Goal: Communication & Community: Connect with others

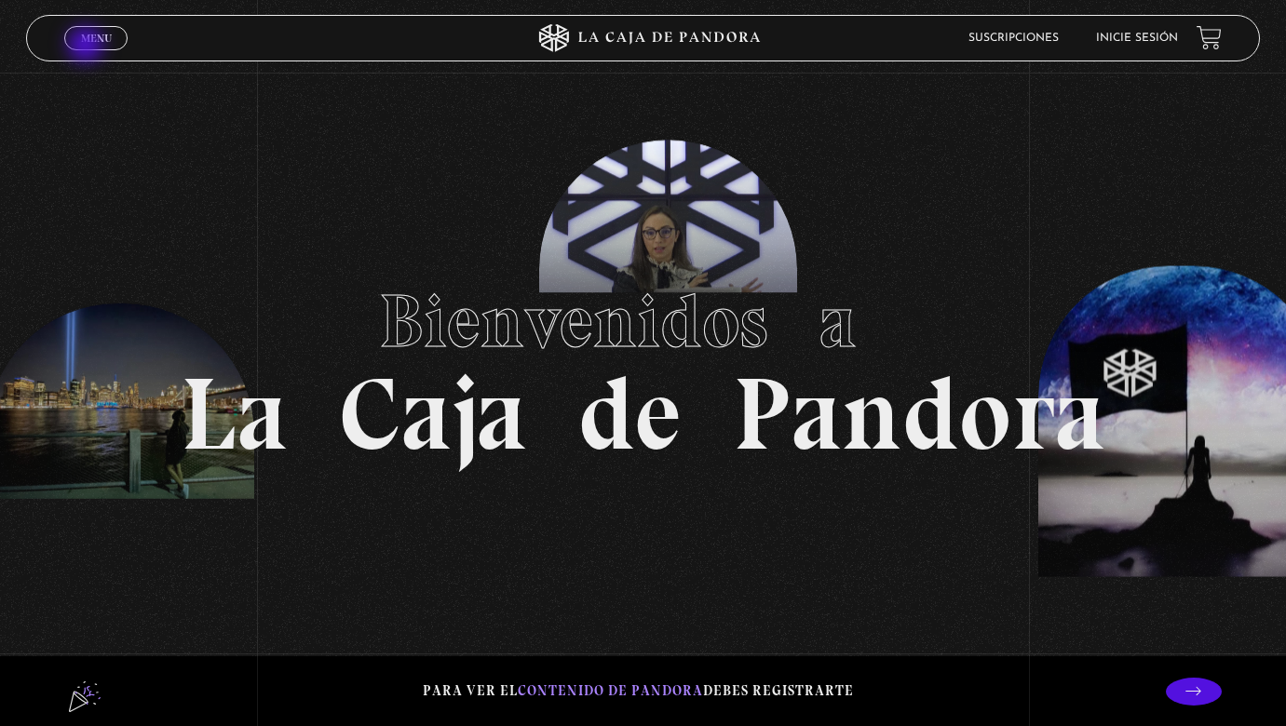
click at [88, 44] on span "Menu" at bounding box center [96, 38] width 31 height 11
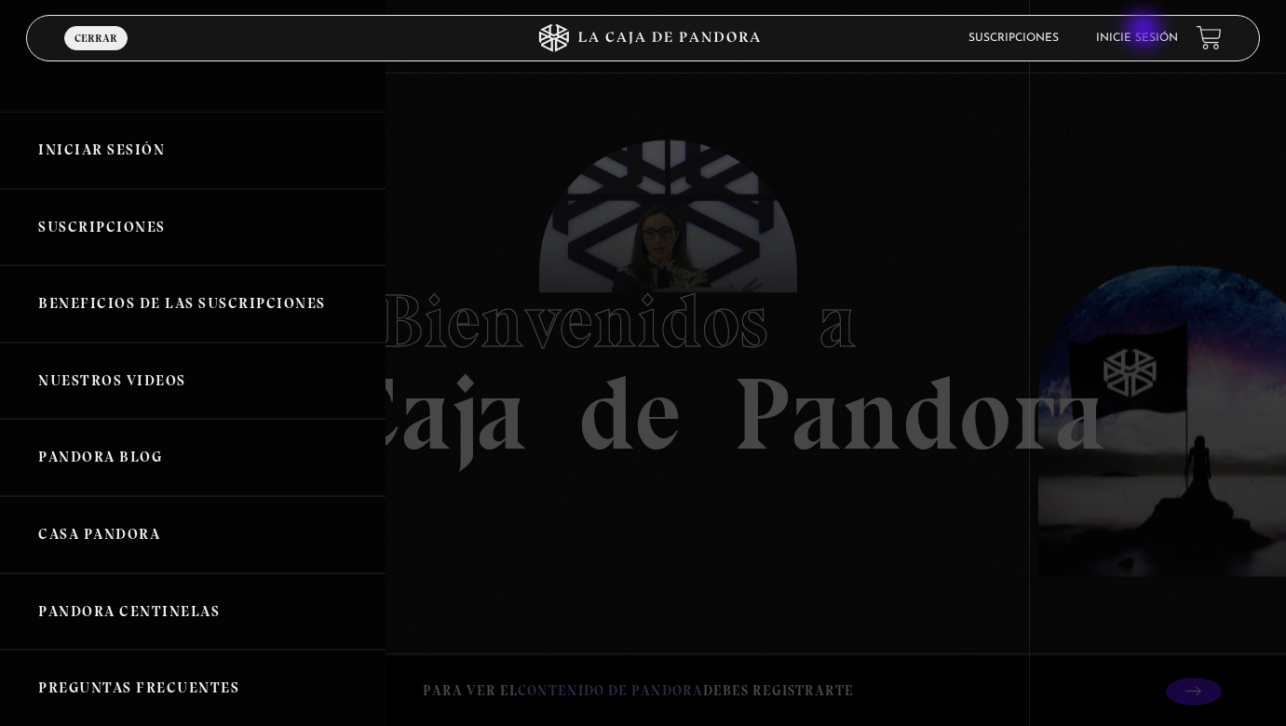
click at [1140, 34] on link "Inicie sesión" at bounding box center [1137, 38] width 82 height 11
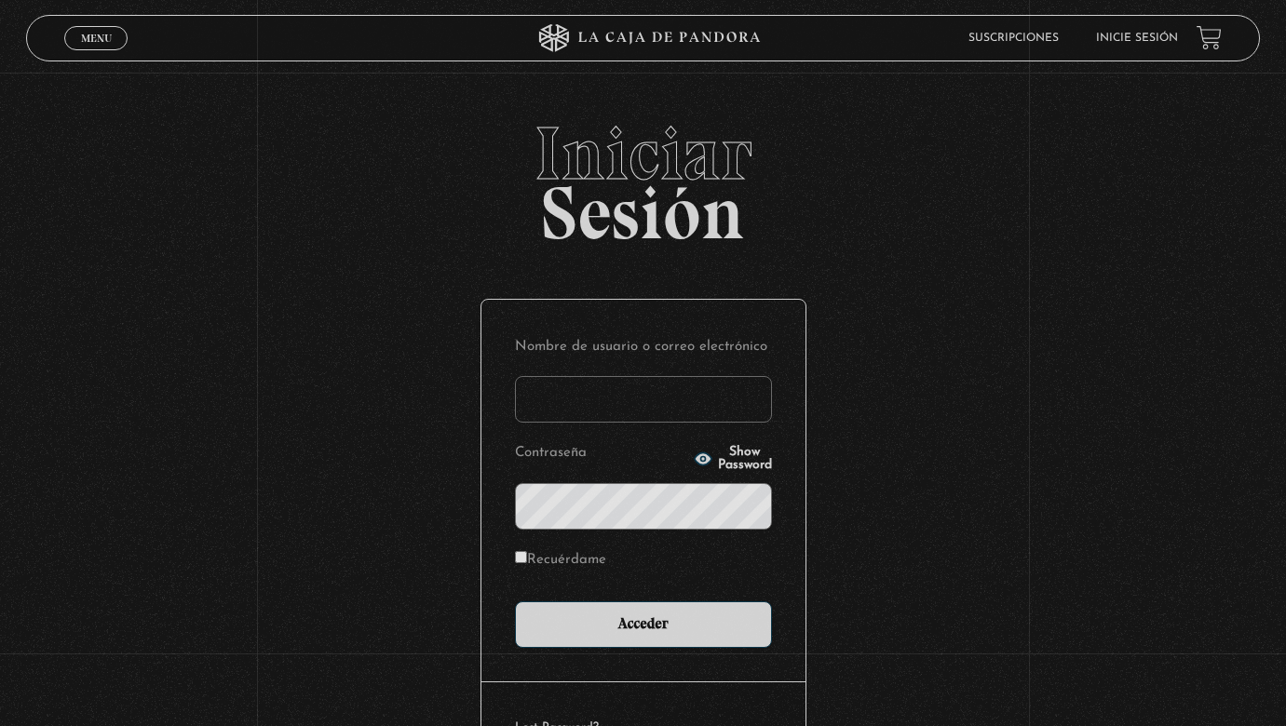
type input "[EMAIL_ADDRESS][DOMAIN_NAME]"
click at [642, 622] on input "Acceder" at bounding box center [643, 624] width 257 height 47
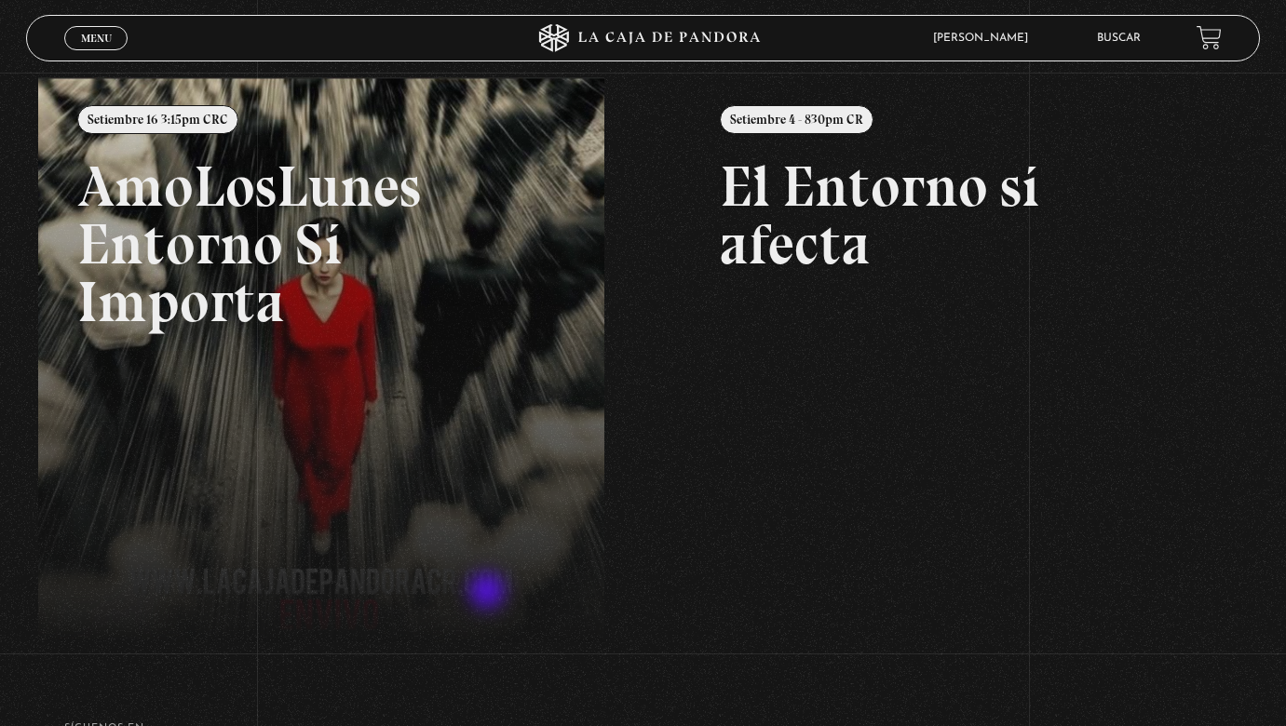
scroll to position [218, 0]
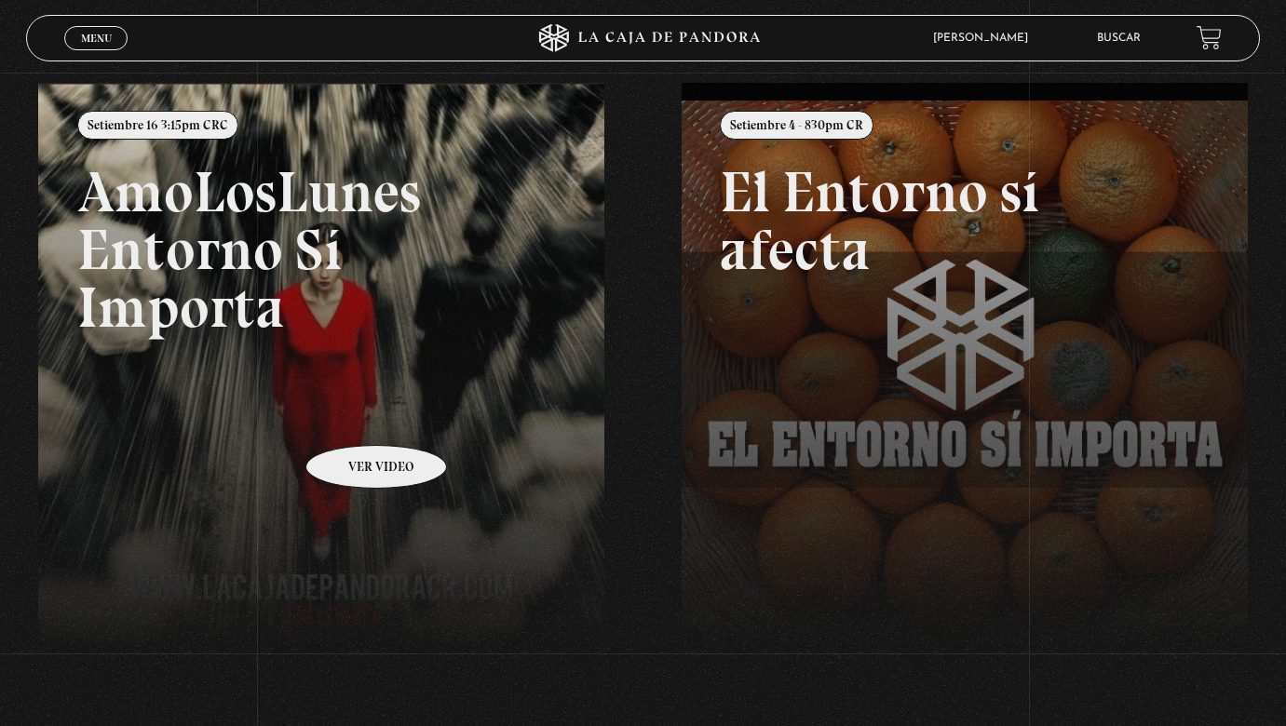
click at [352, 417] on link at bounding box center [681, 446] width 1286 height 726
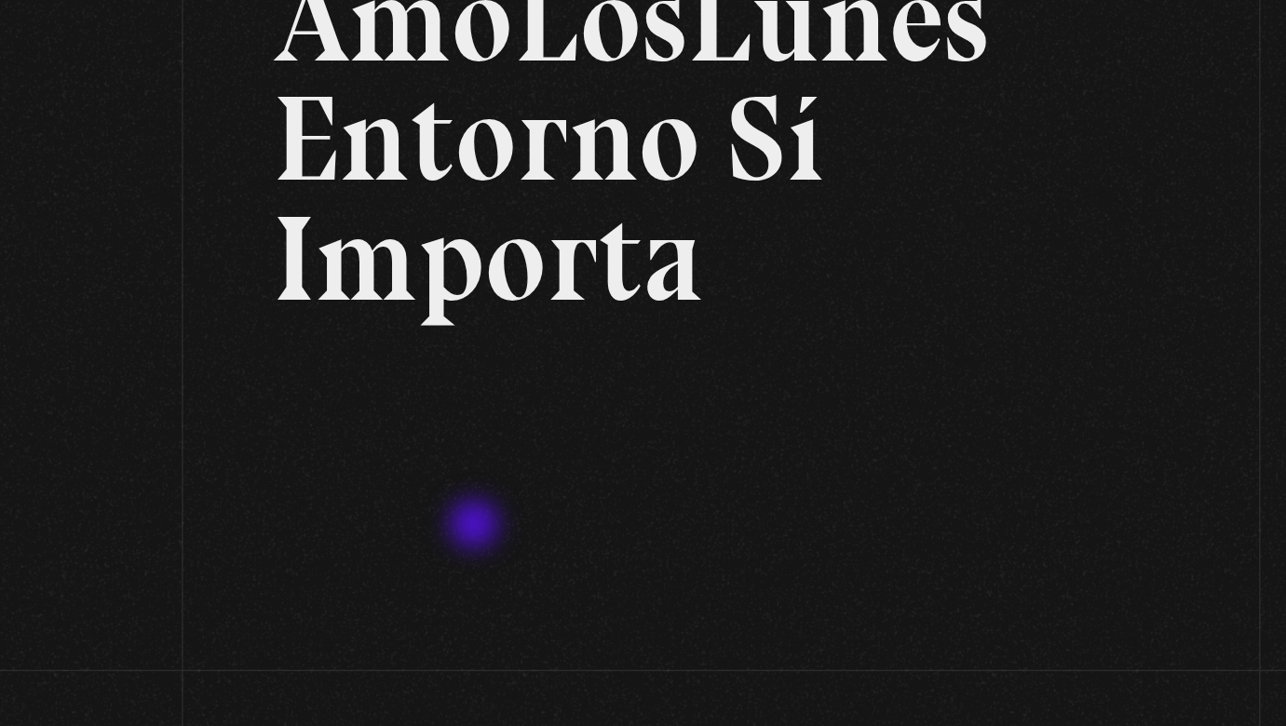
scroll to position [45, 0]
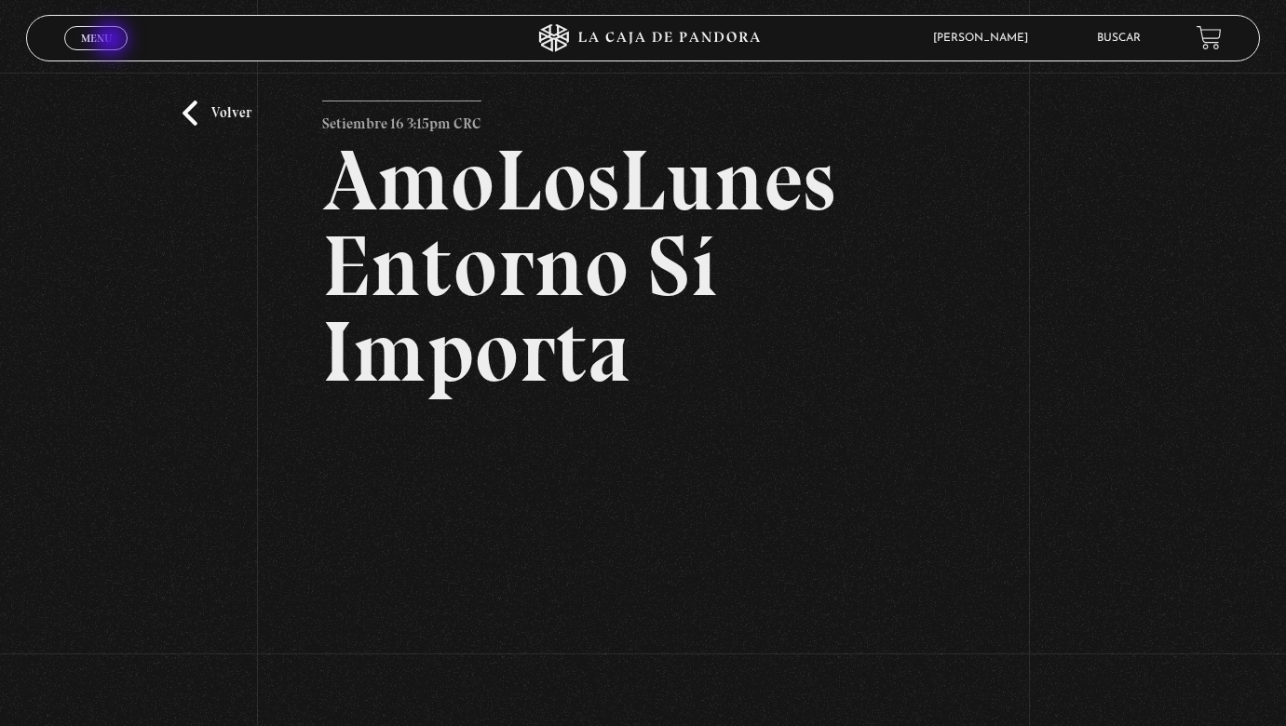
click at [114, 41] on link "Menu Cerrar" at bounding box center [95, 38] width 63 height 24
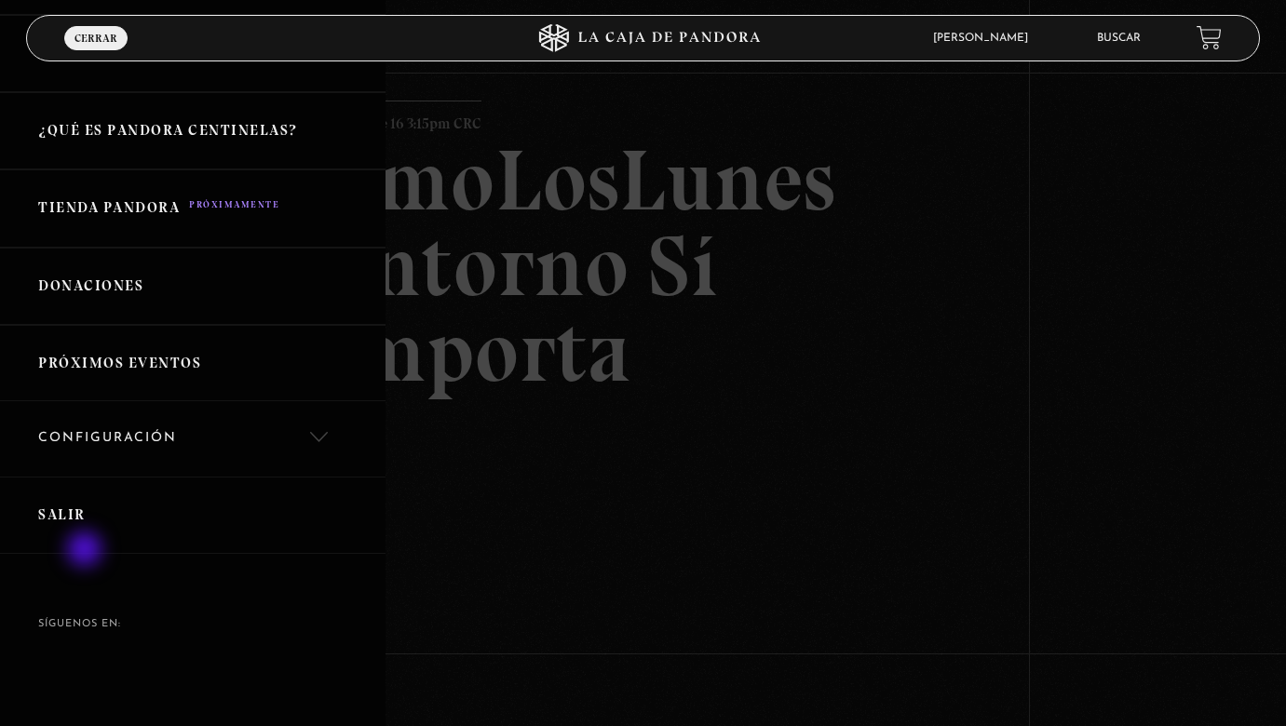
scroll to position [364, 0]
click at [79, 505] on link "Salir" at bounding box center [192, 516] width 385 height 77
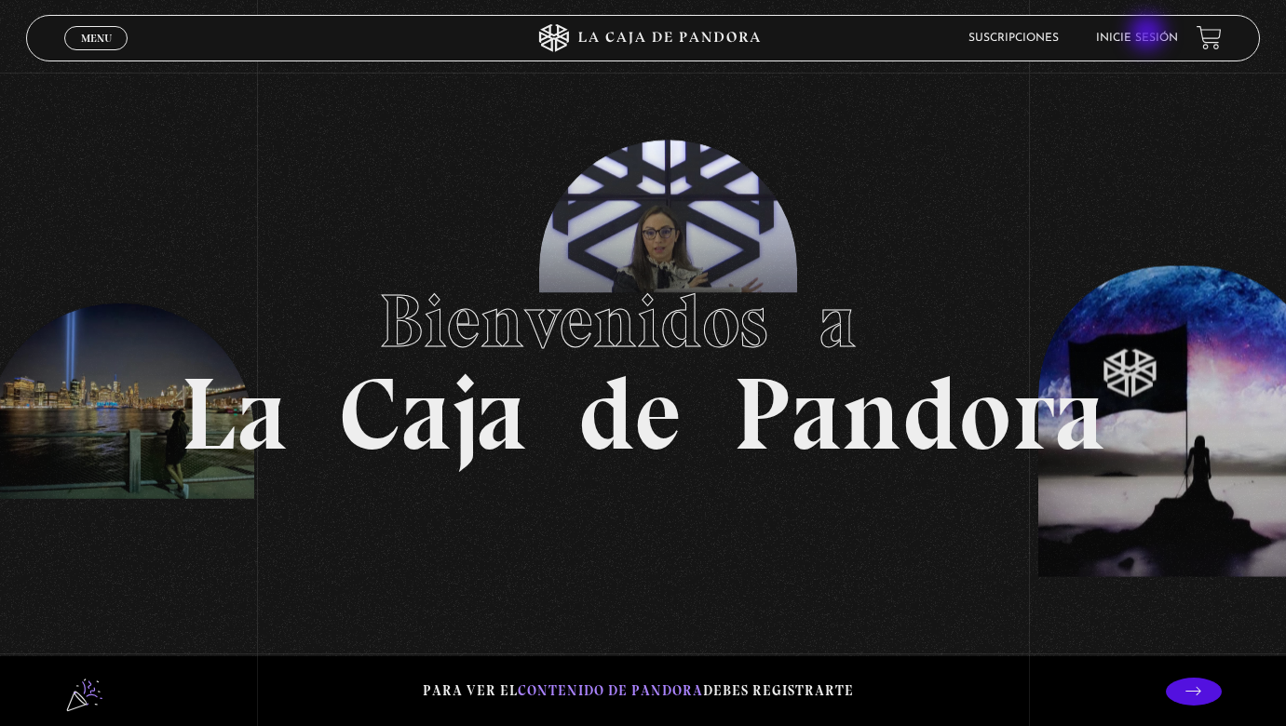
click at [1148, 34] on link "Inicie sesión" at bounding box center [1137, 38] width 82 height 11
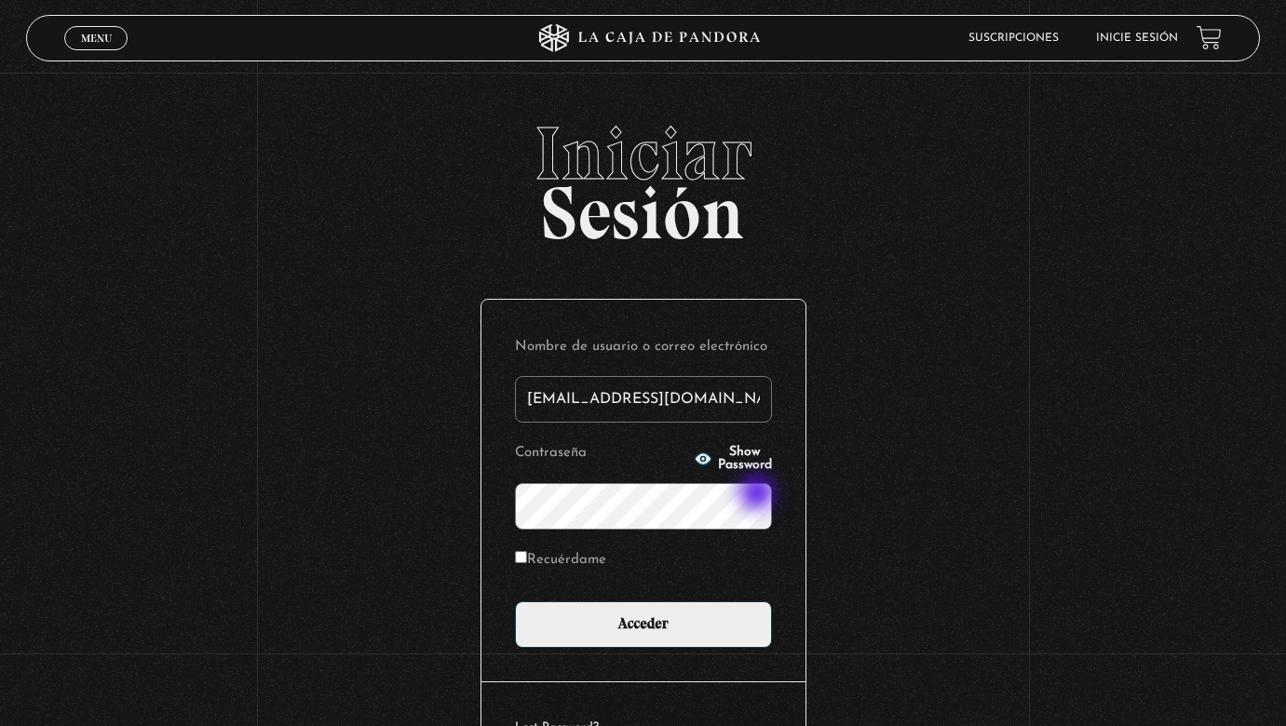
click at [642, 622] on input "Acceder" at bounding box center [643, 624] width 257 height 47
click at [730, 398] on input "[EMAIL_ADDRESS][DOMAIN_NAME]" at bounding box center [643, 399] width 257 height 47
drag, startPoint x: 701, startPoint y: 357, endPoint x: 680, endPoint y: 395, distance: 43.0
click at [680, 392] on p "Nombre de usuario o correo electrónico stephsn120@gmail.com" at bounding box center [643, 378] width 257 height 90
click at [681, 395] on input "stephsn120@gmail.com" at bounding box center [643, 399] width 257 height 47
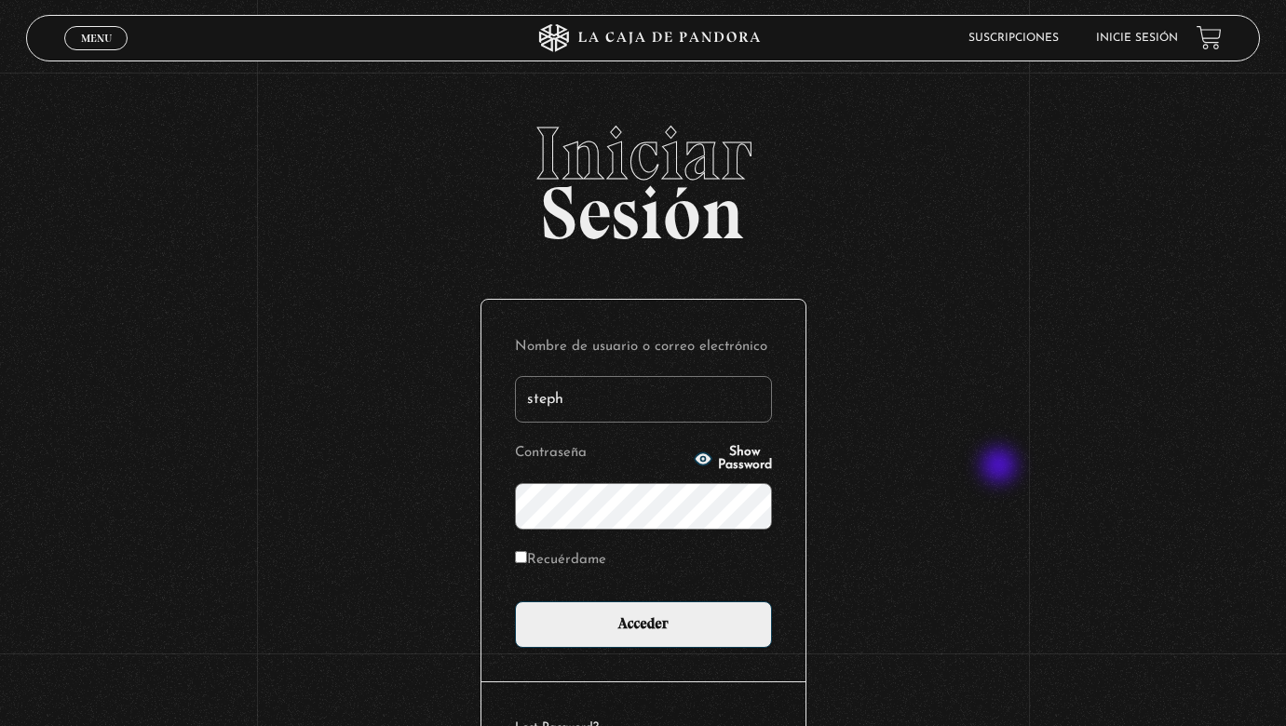
click at [991, 470] on div "Iniciar Sesión Nombre de usuario o correo electrónico steph Contraseña Show Pas…" at bounding box center [643, 472] width 1286 height 713
click at [738, 441] on p "Contraseña Show Password" at bounding box center [643, 484] width 257 height 90
click at [736, 456] on span "Show Password" at bounding box center [745, 459] width 54 height 26
click at [600, 404] on input "steph" at bounding box center [643, 399] width 257 height 47
type input "stephsn120@gmail.com"
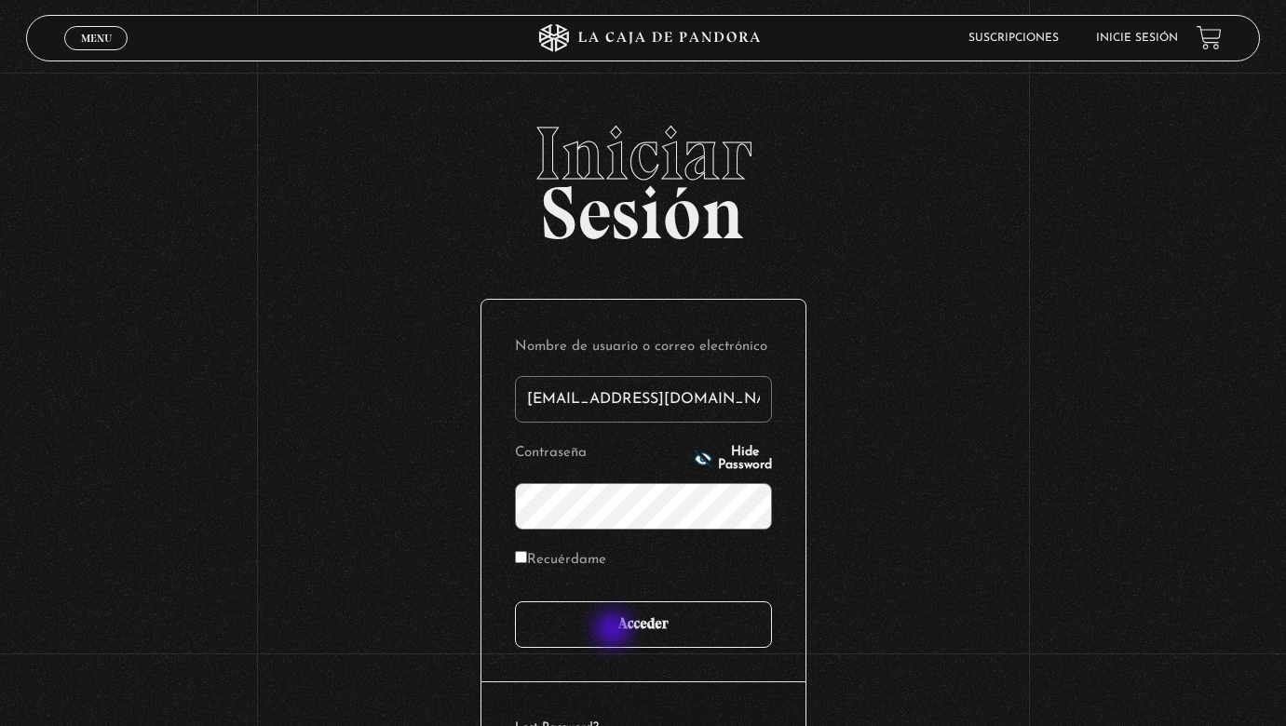
click at [614, 631] on input "Acceder" at bounding box center [643, 624] width 257 height 47
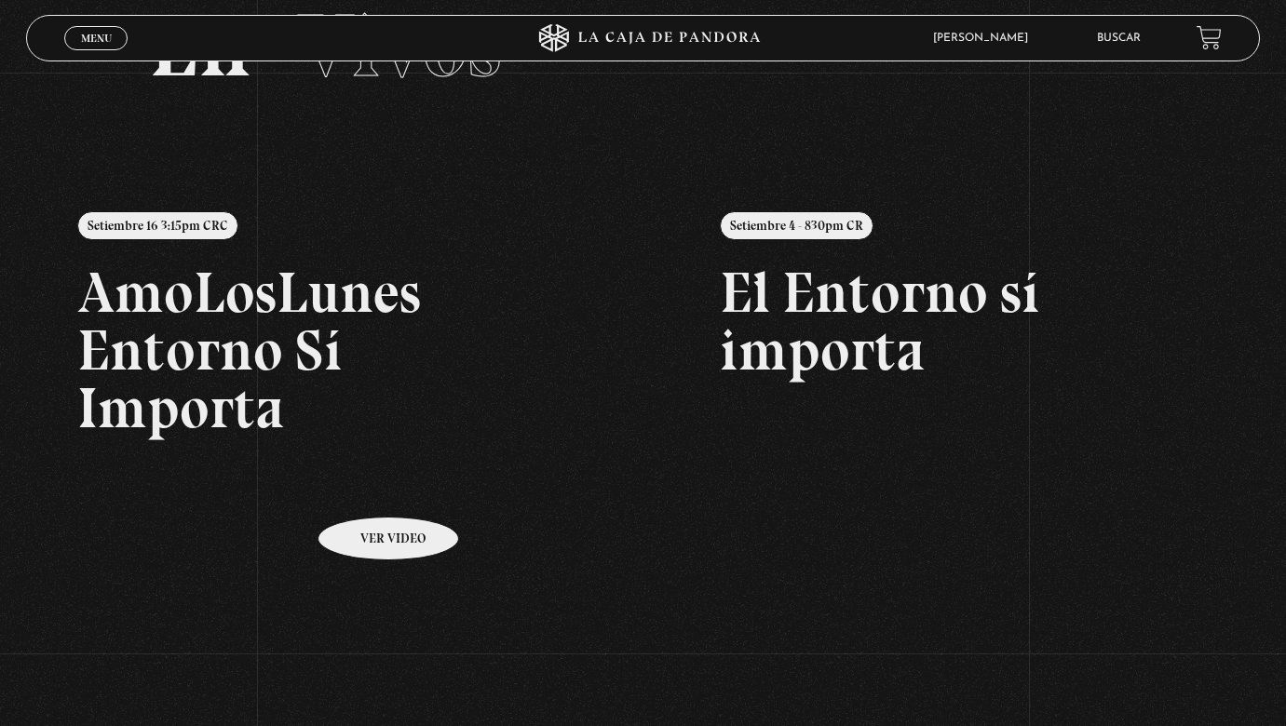
scroll to position [213, 0]
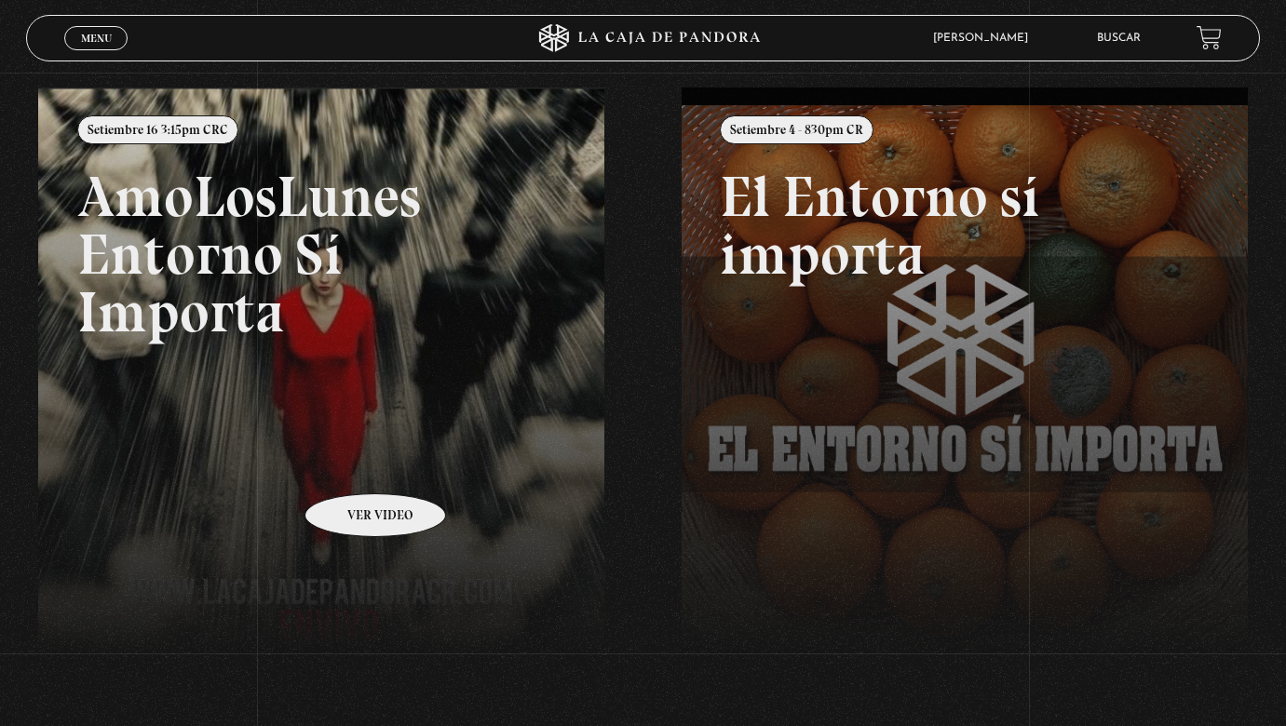
click at [351, 466] on link at bounding box center [681, 451] width 1286 height 726
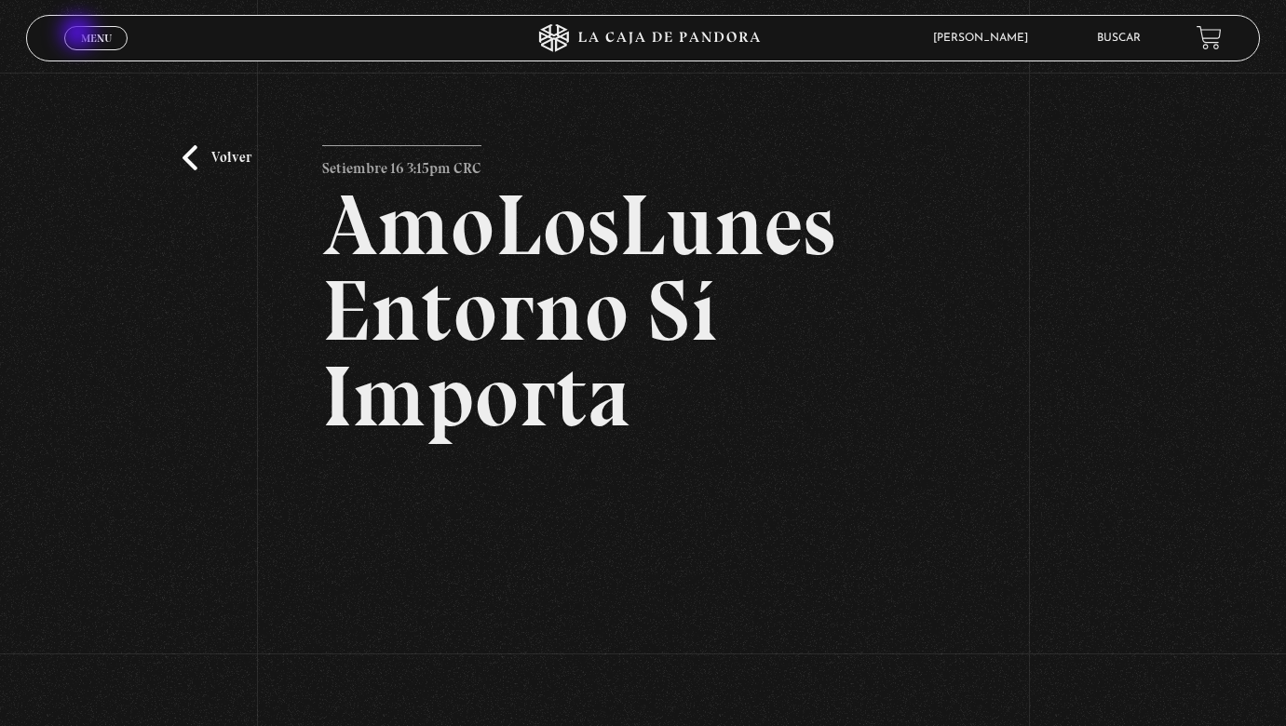
click at [81, 34] on span "Menu" at bounding box center [96, 38] width 31 height 11
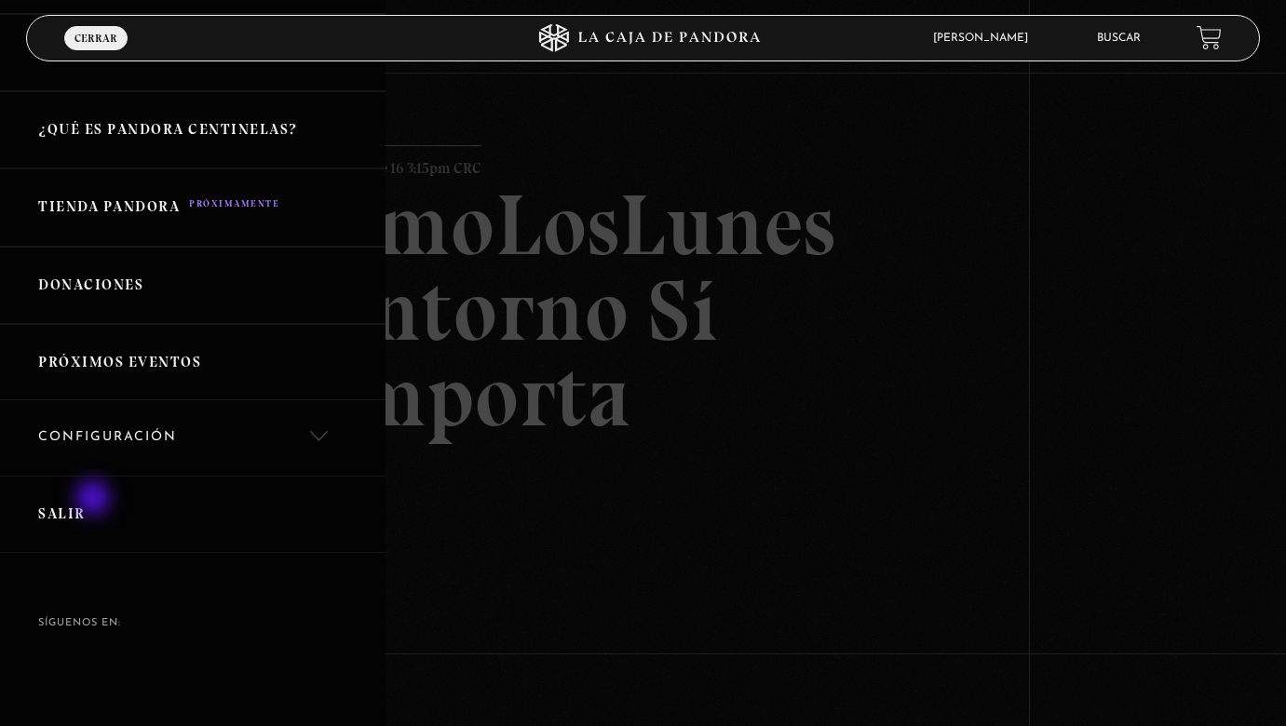
scroll to position [364, 0]
click at [80, 501] on link "Salir" at bounding box center [192, 516] width 385 height 77
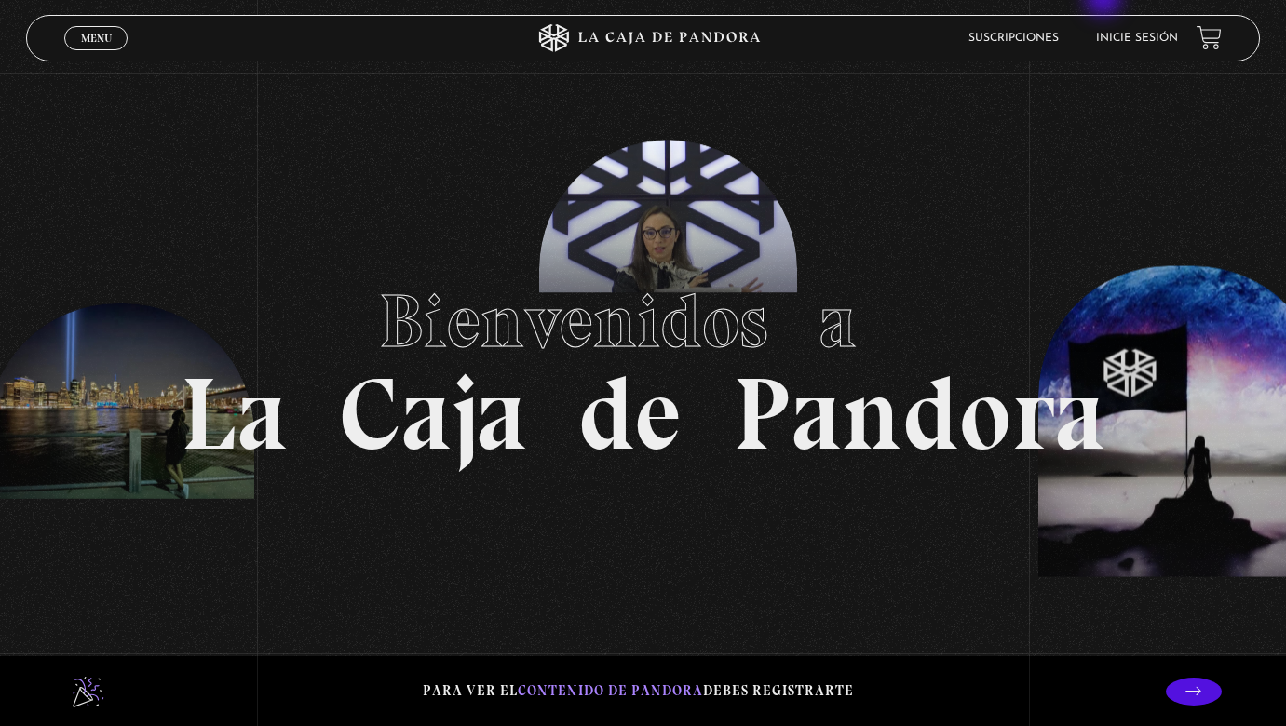
click at [989, 128] on section "Bienvenidos a La Caja de Pandora" at bounding box center [643, 363] width 1286 height 726
click at [1135, 44] on li "Inicie sesión" at bounding box center [1137, 37] width 82 height 29
click at [1116, 44] on link "Inicie sesión" at bounding box center [1137, 38] width 82 height 11
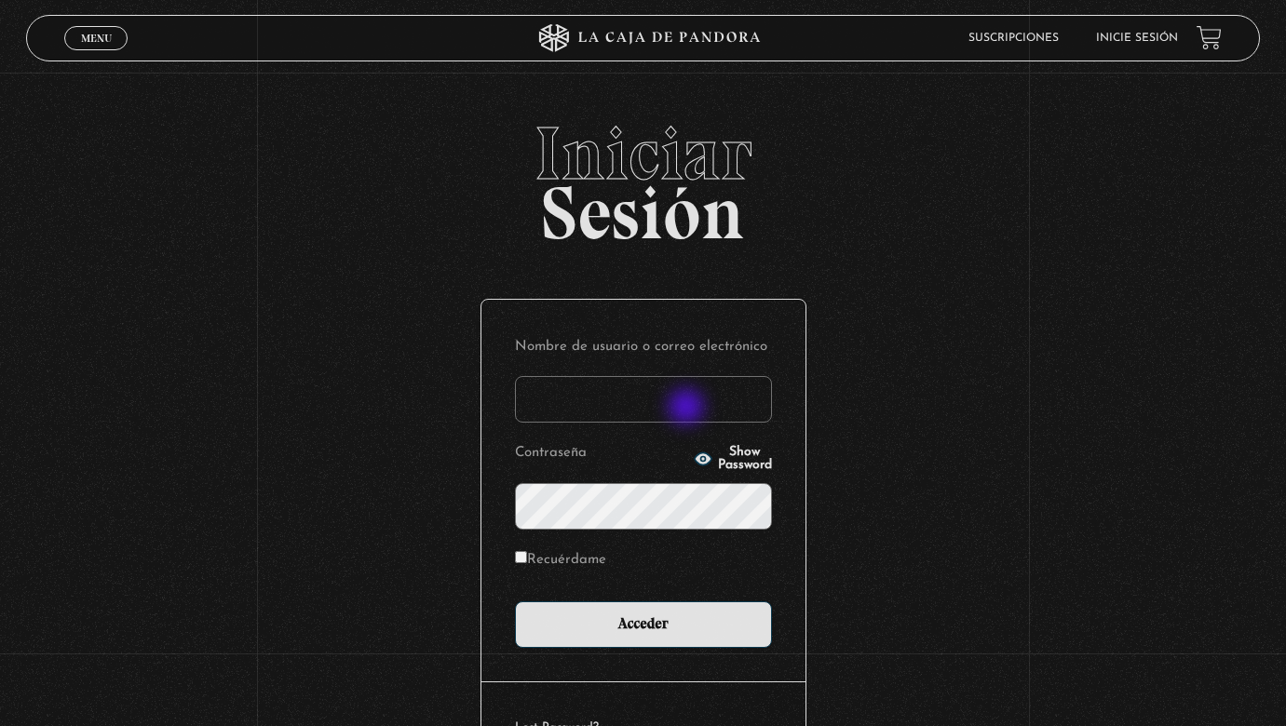
type input "stephsn120@gmail.com"
click at [642, 622] on input "Acceder" at bounding box center [643, 624] width 257 height 47
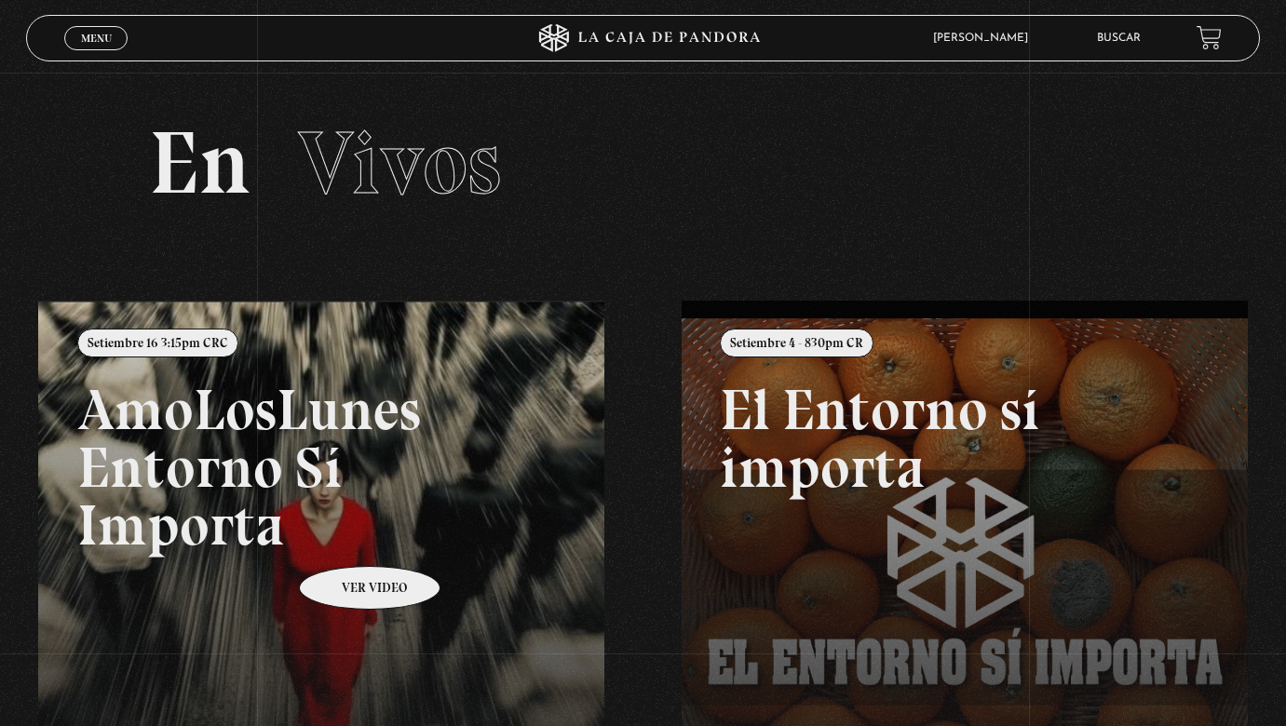
click at [345, 538] on link at bounding box center [681, 664] width 1286 height 726
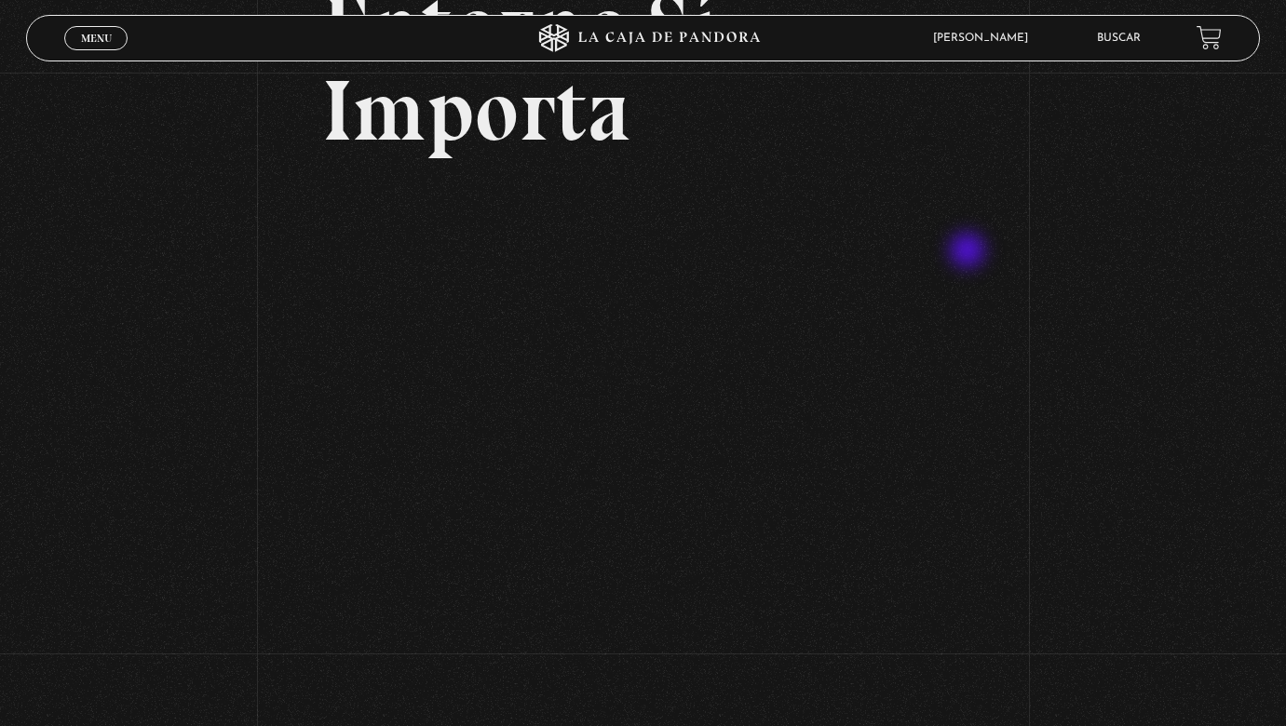
scroll to position [287, 0]
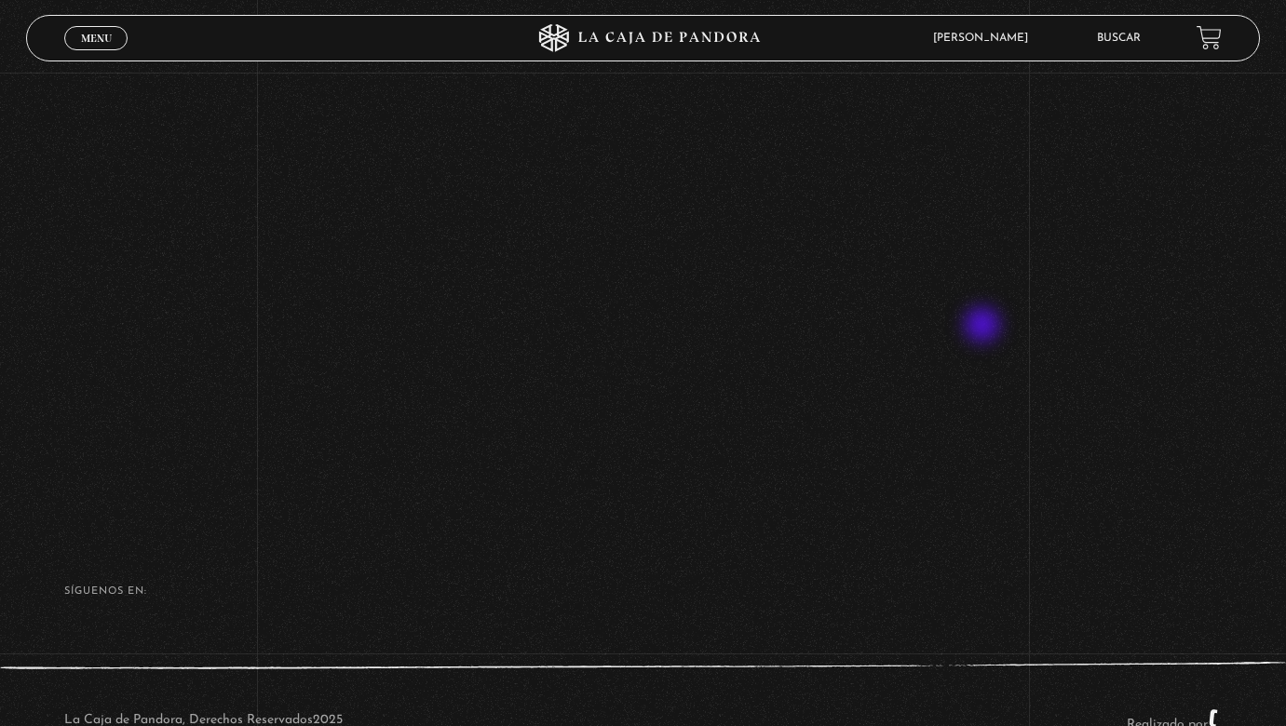
scroll to position [793, 0]
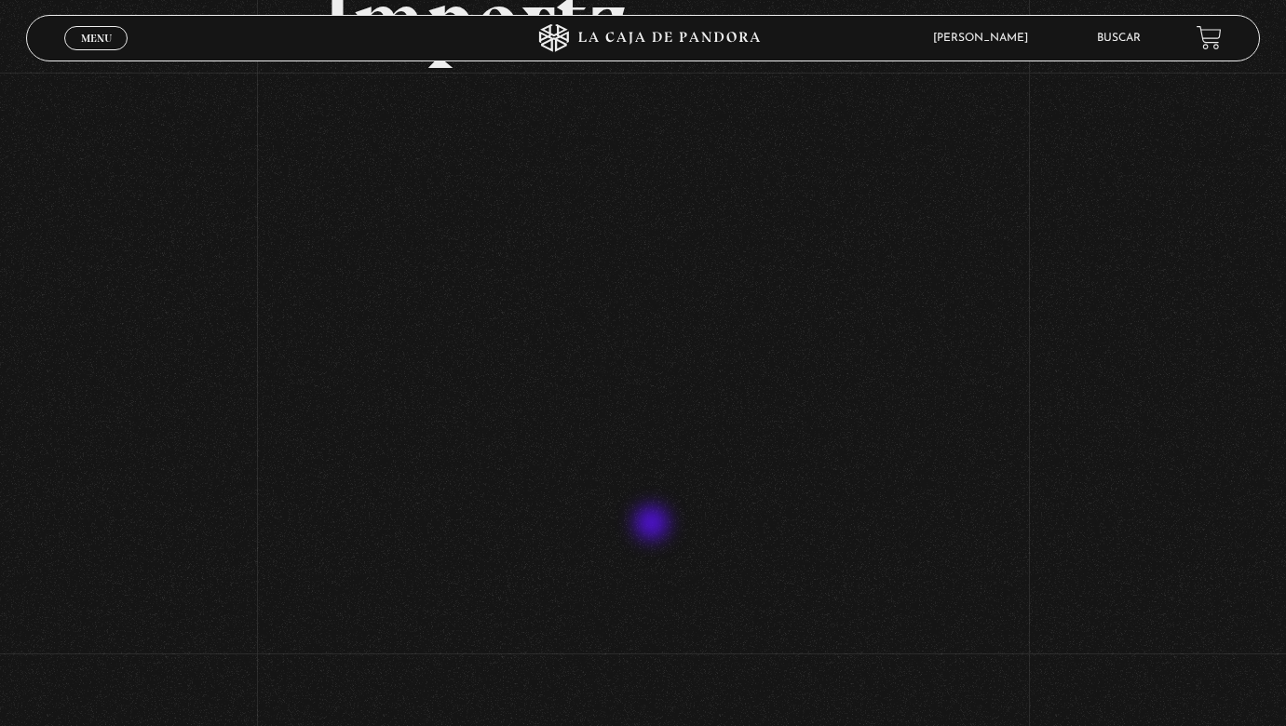
scroll to position [365, 0]
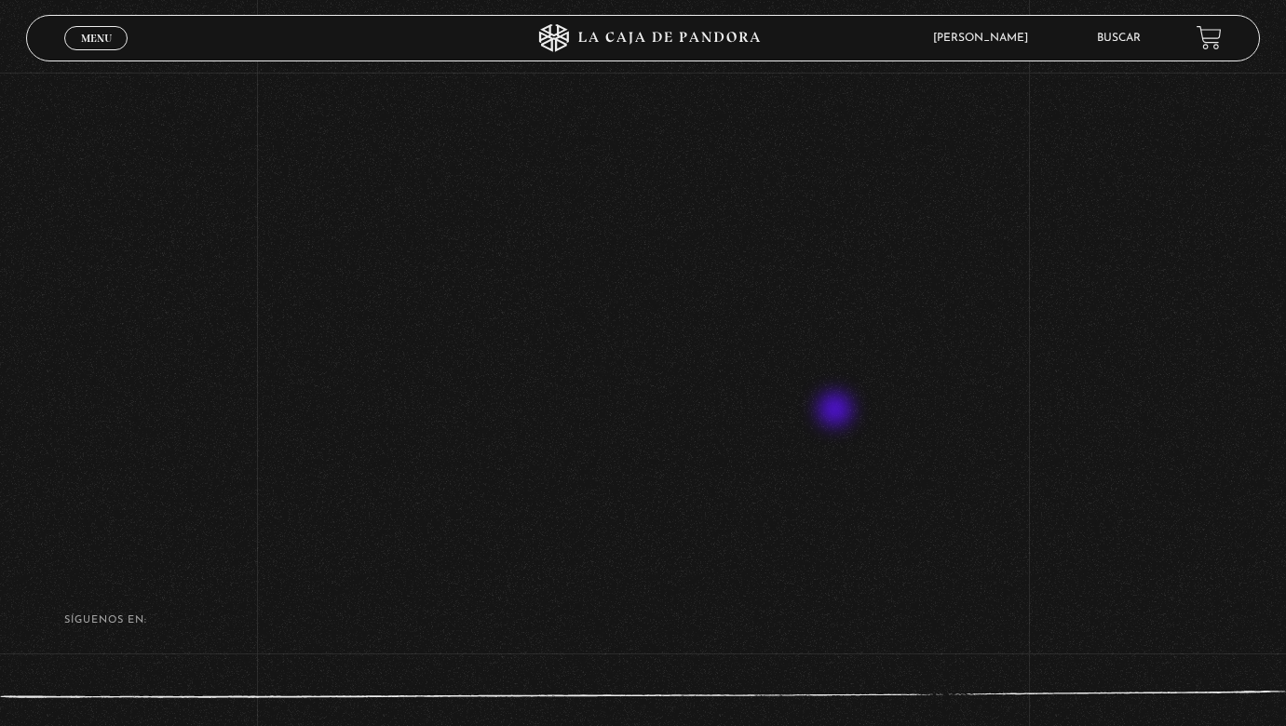
scroll to position [811, 0]
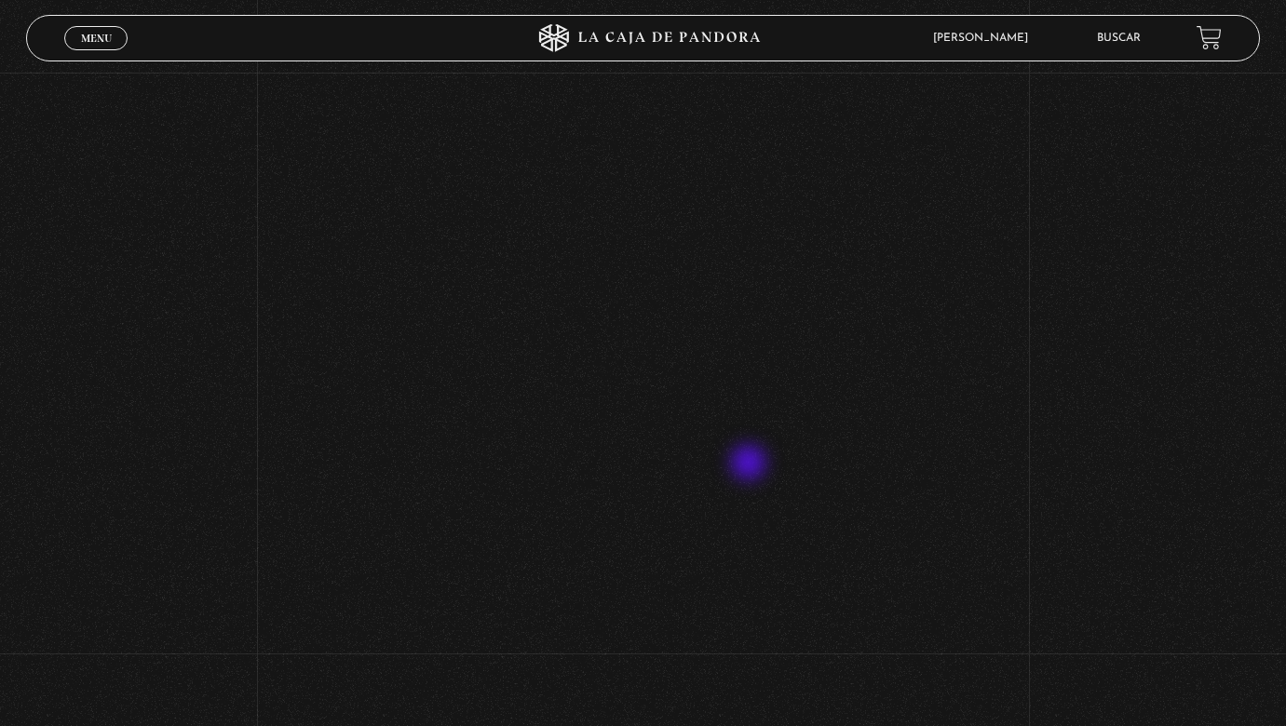
scroll to position [731, 0]
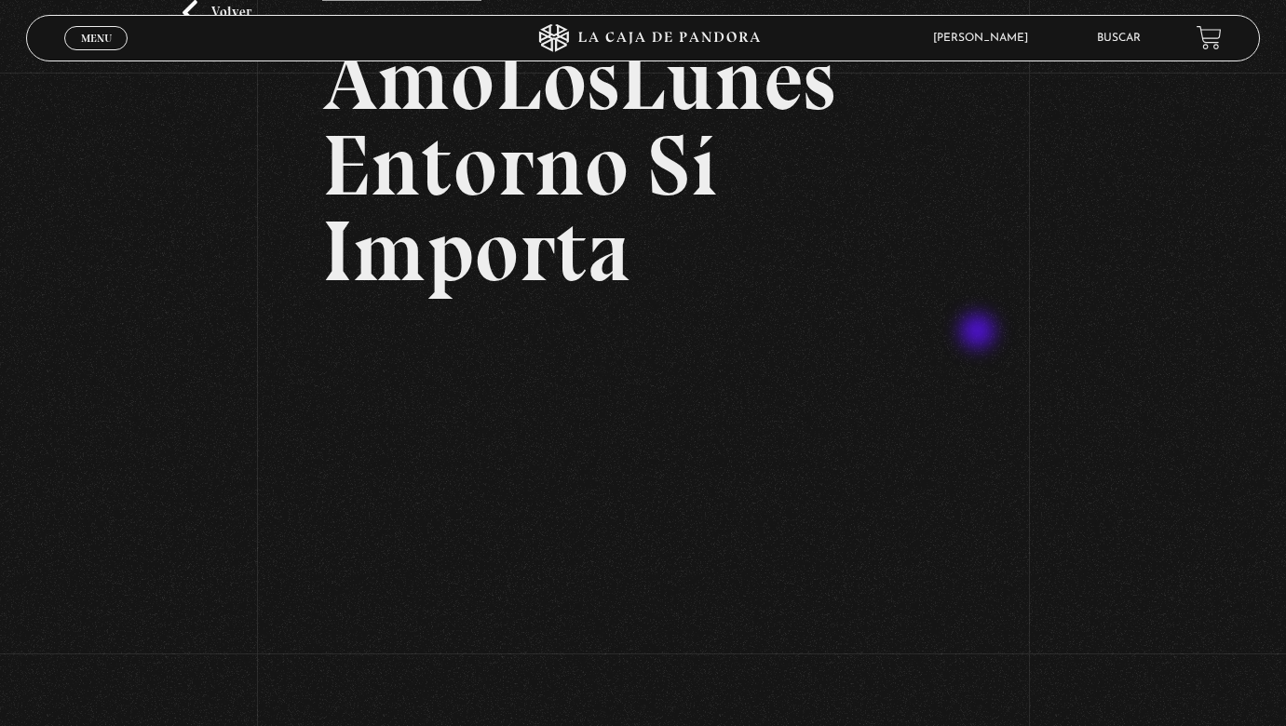
scroll to position [132, 0]
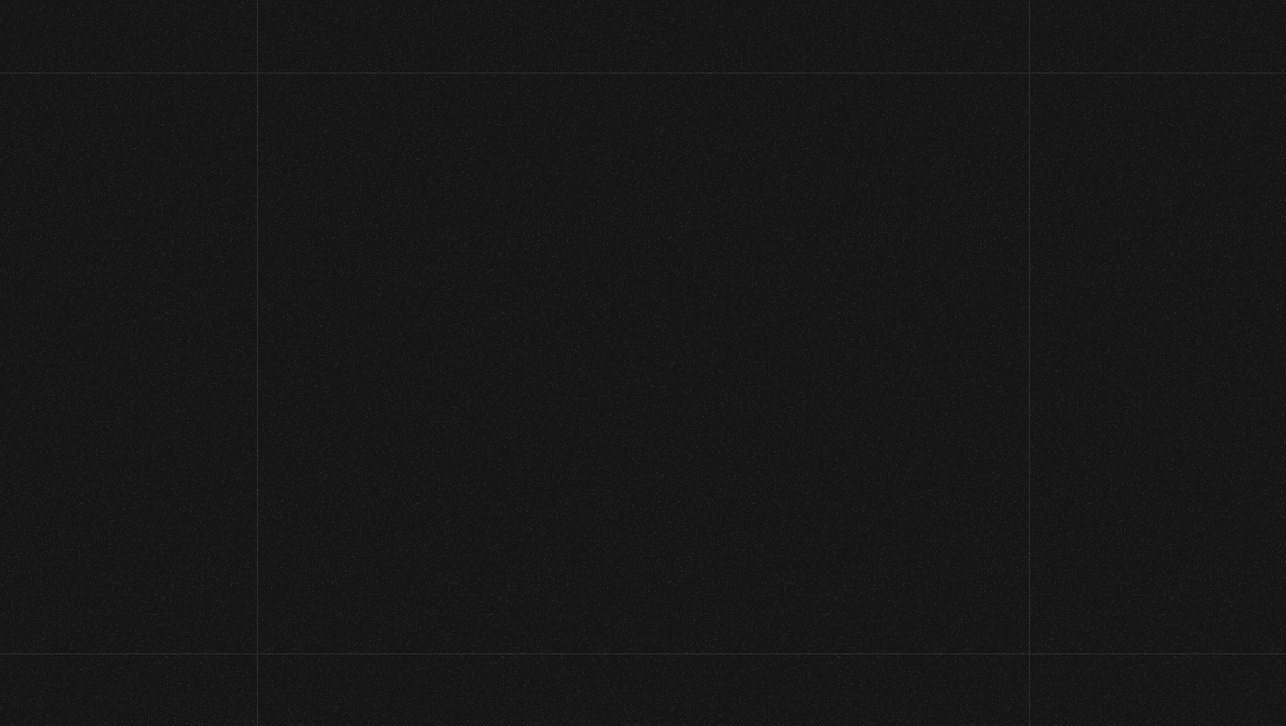
scroll to position [132, 0]
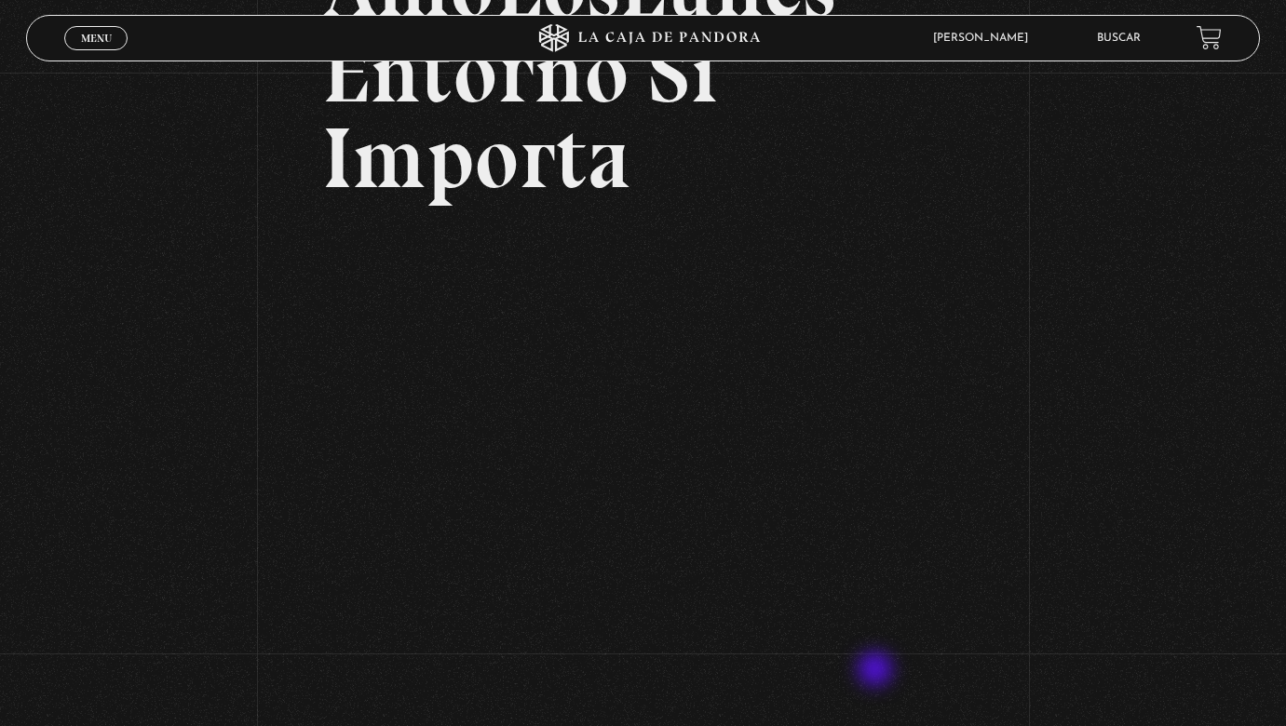
scroll to position [169, 0]
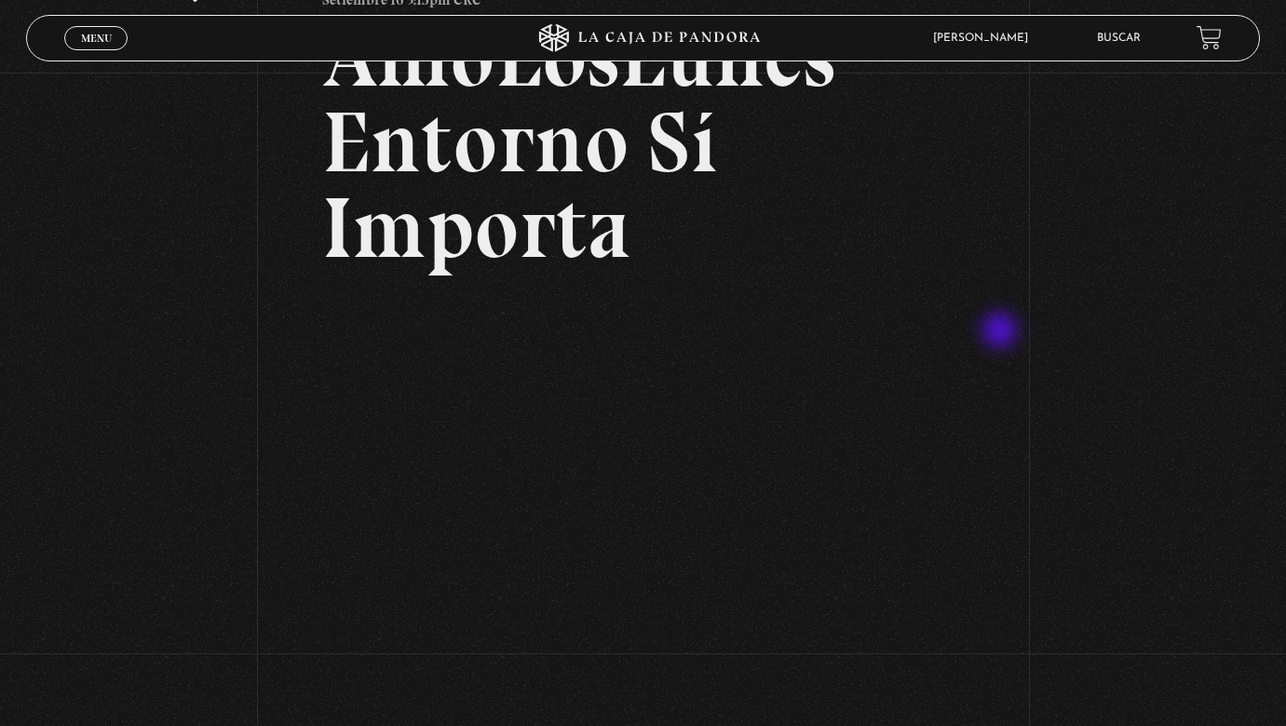
click at [1111, 202] on div "Volver Setiembre 16 3:15pm CRC AmoLosLunes Entorno Sí Importa" at bounding box center [643, 515] width 1286 height 1223
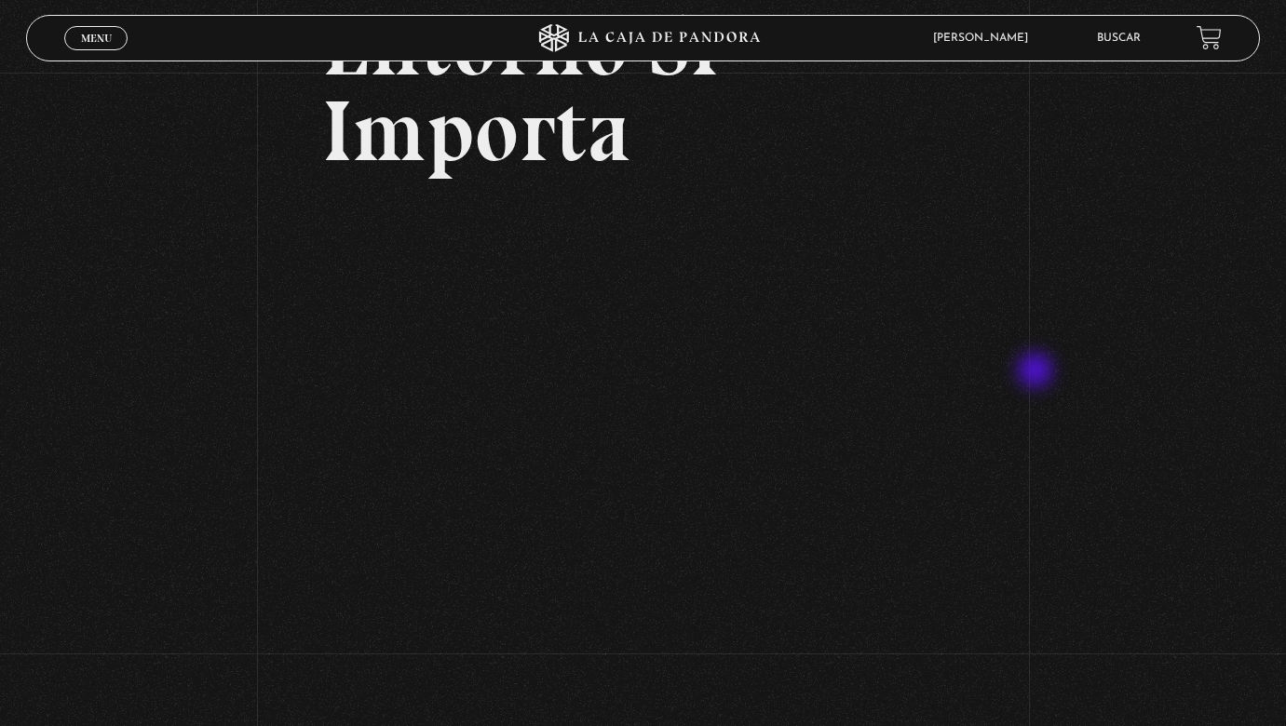
scroll to position [300, 0]
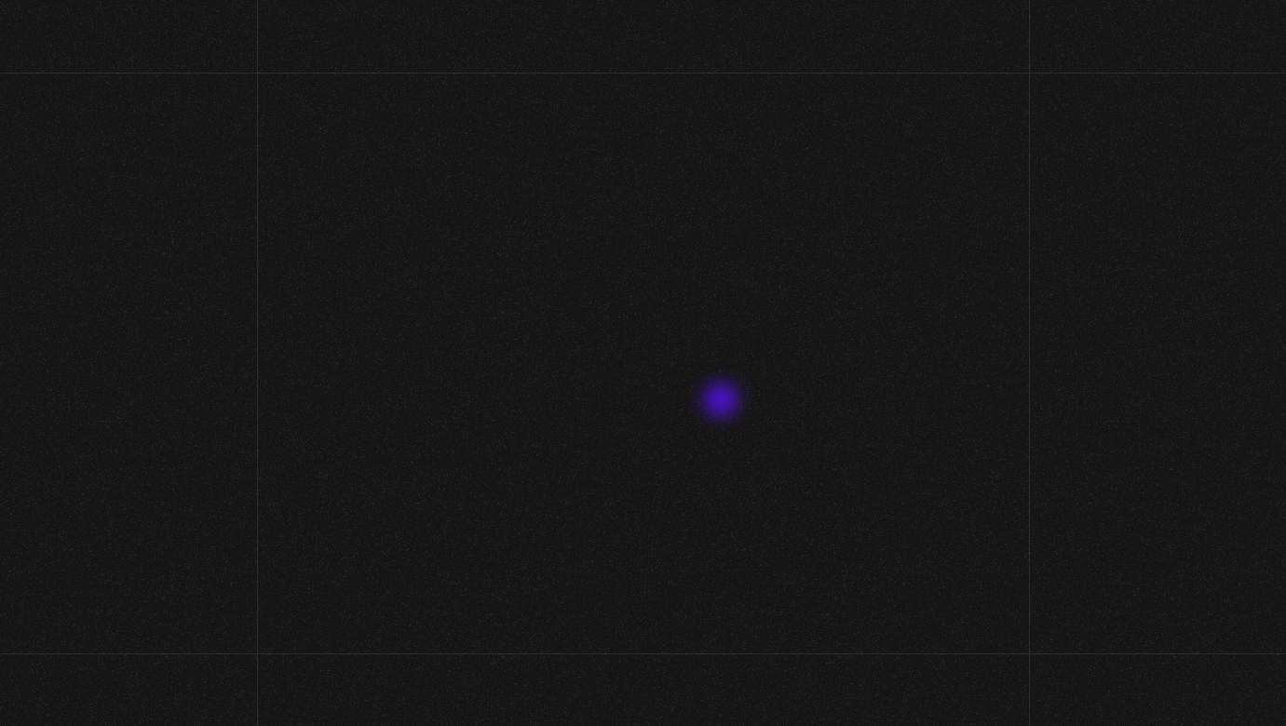
scroll to position [300, 0]
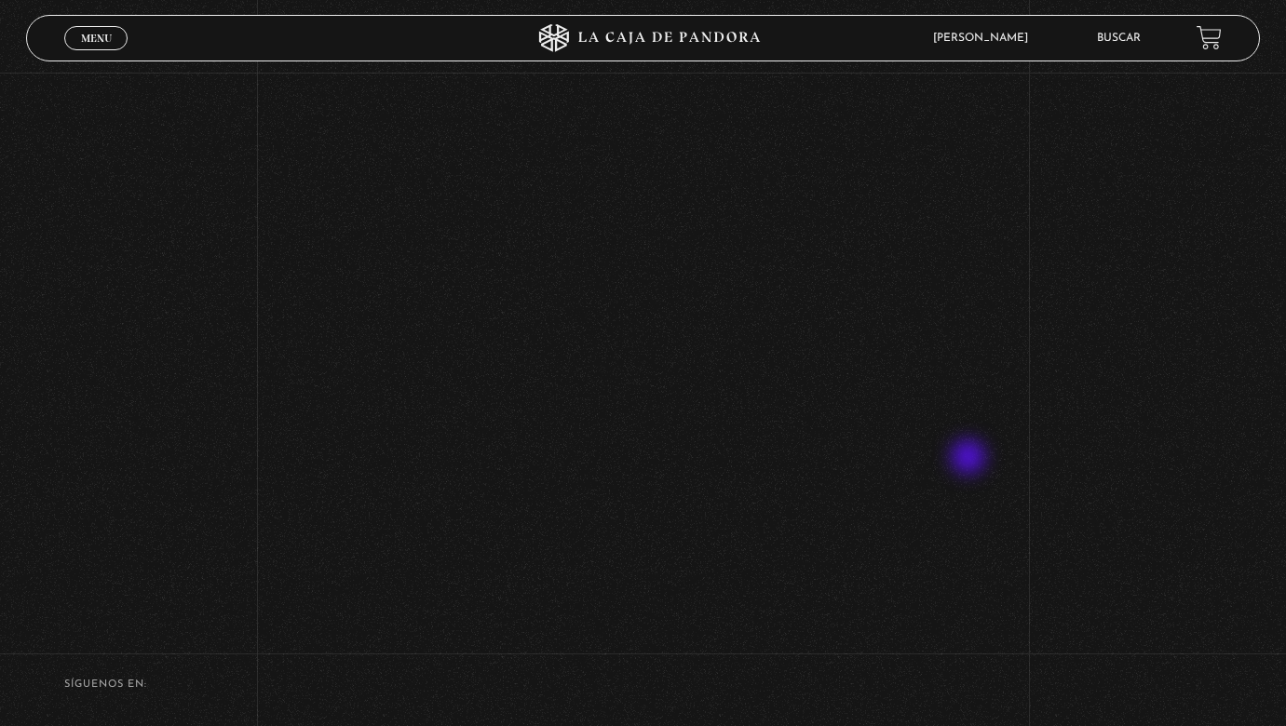
scroll to position [600, 0]
click at [101, 31] on link "Menu Cerrar" at bounding box center [95, 38] width 63 height 24
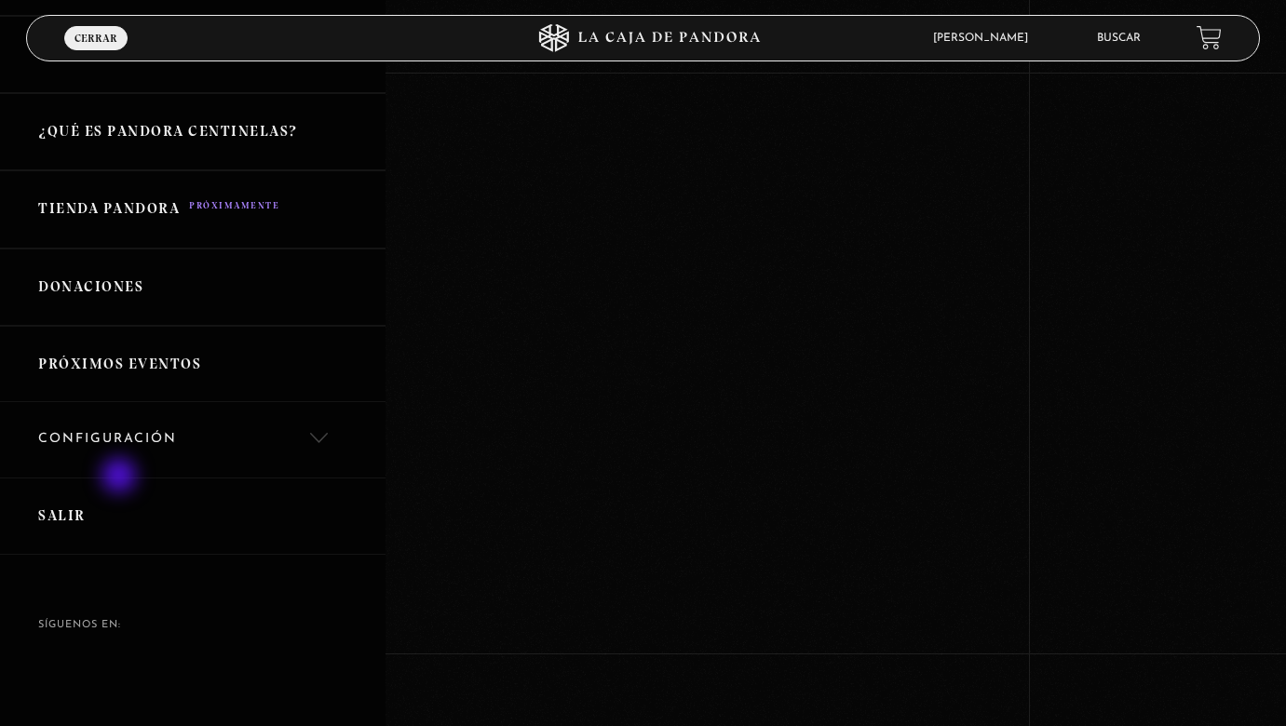
scroll to position [653, 0]
click at [74, 506] on link "Salir" at bounding box center [192, 516] width 385 height 77
